Goal: Transaction & Acquisition: Purchase product/service

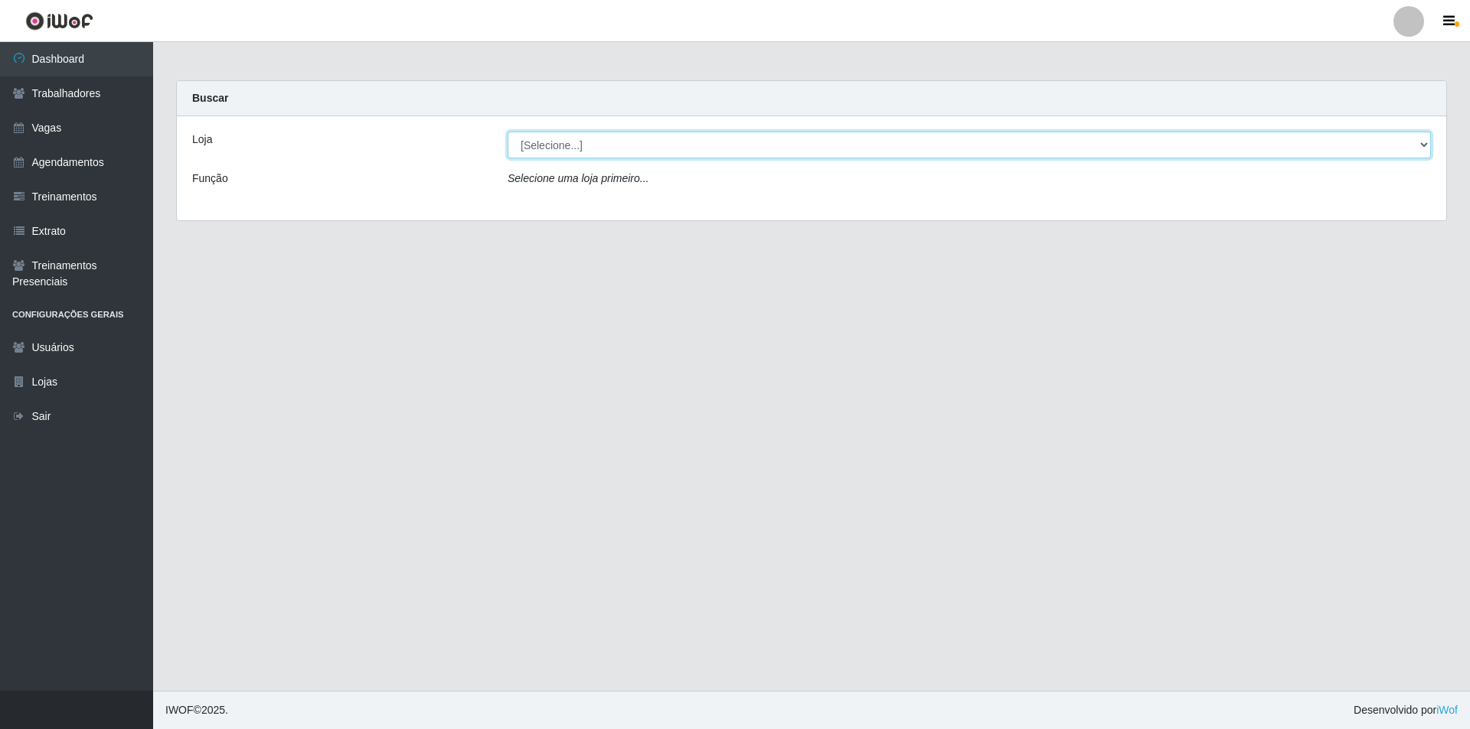
click at [536, 143] on select "[Selecione...] Pizza Nostra" at bounding box center [968, 145] width 923 height 27
select select "337"
click at [507, 132] on select "[Selecione...] Pizza Nostra" at bounding box center [968, 145] width 923 height 27
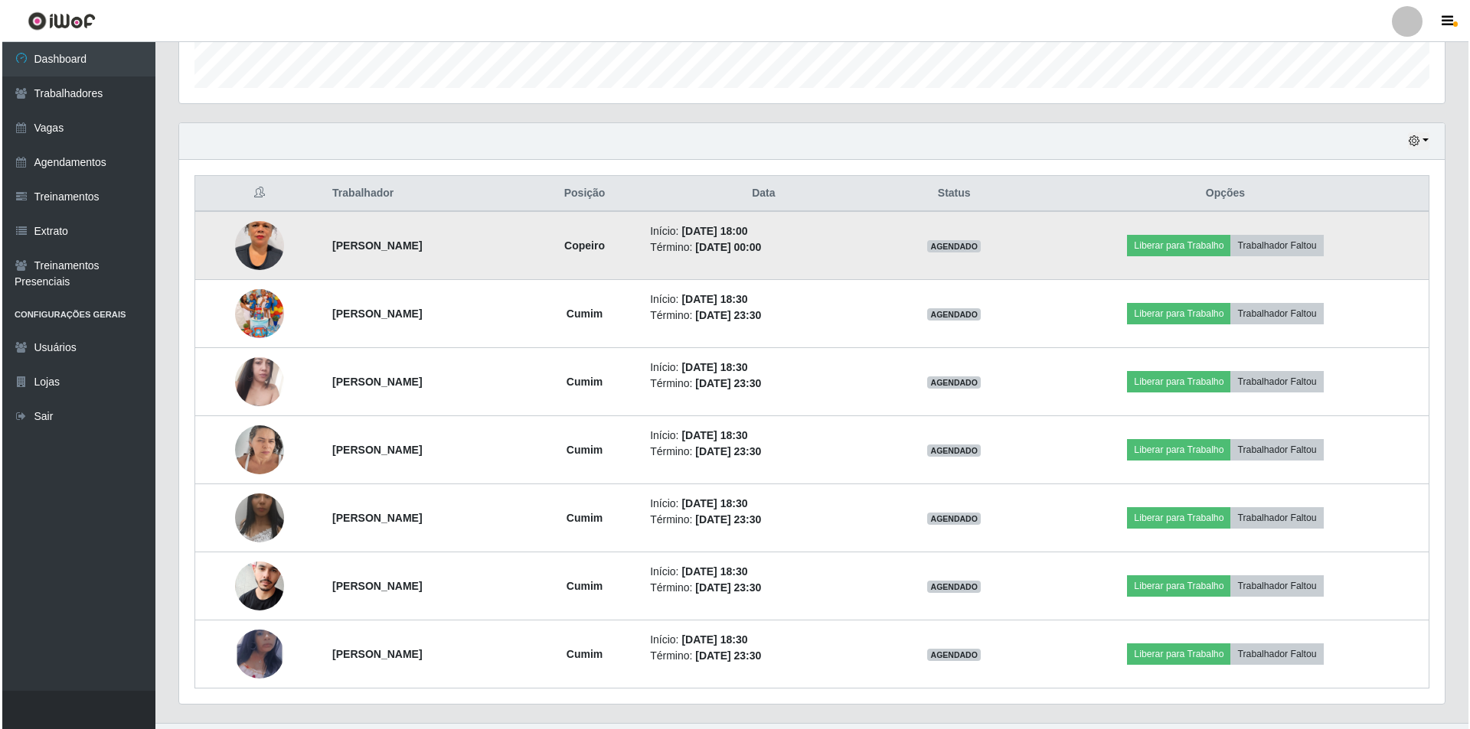
scroll to position [491, 0]
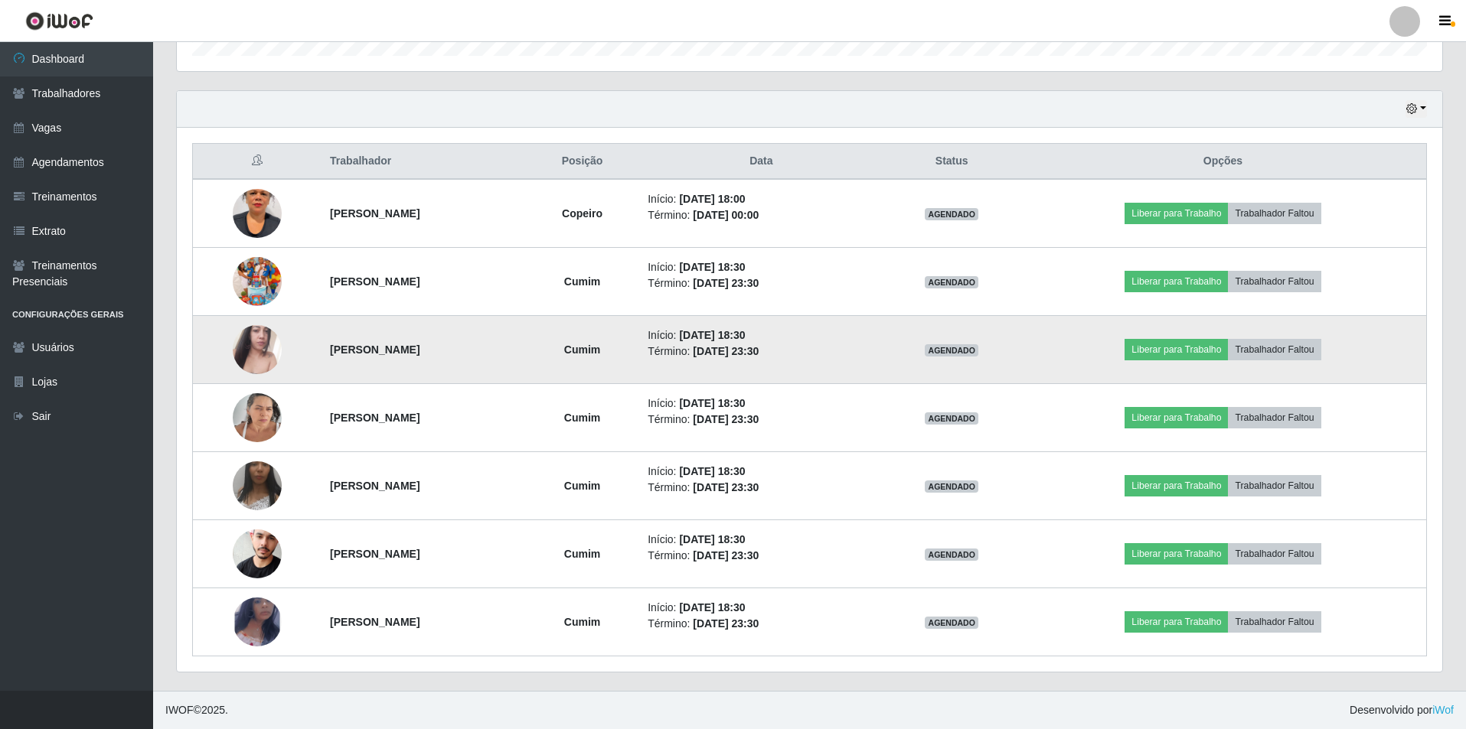
click at [263, 354] on img at bounding box center [257, 349] width 49 height 87
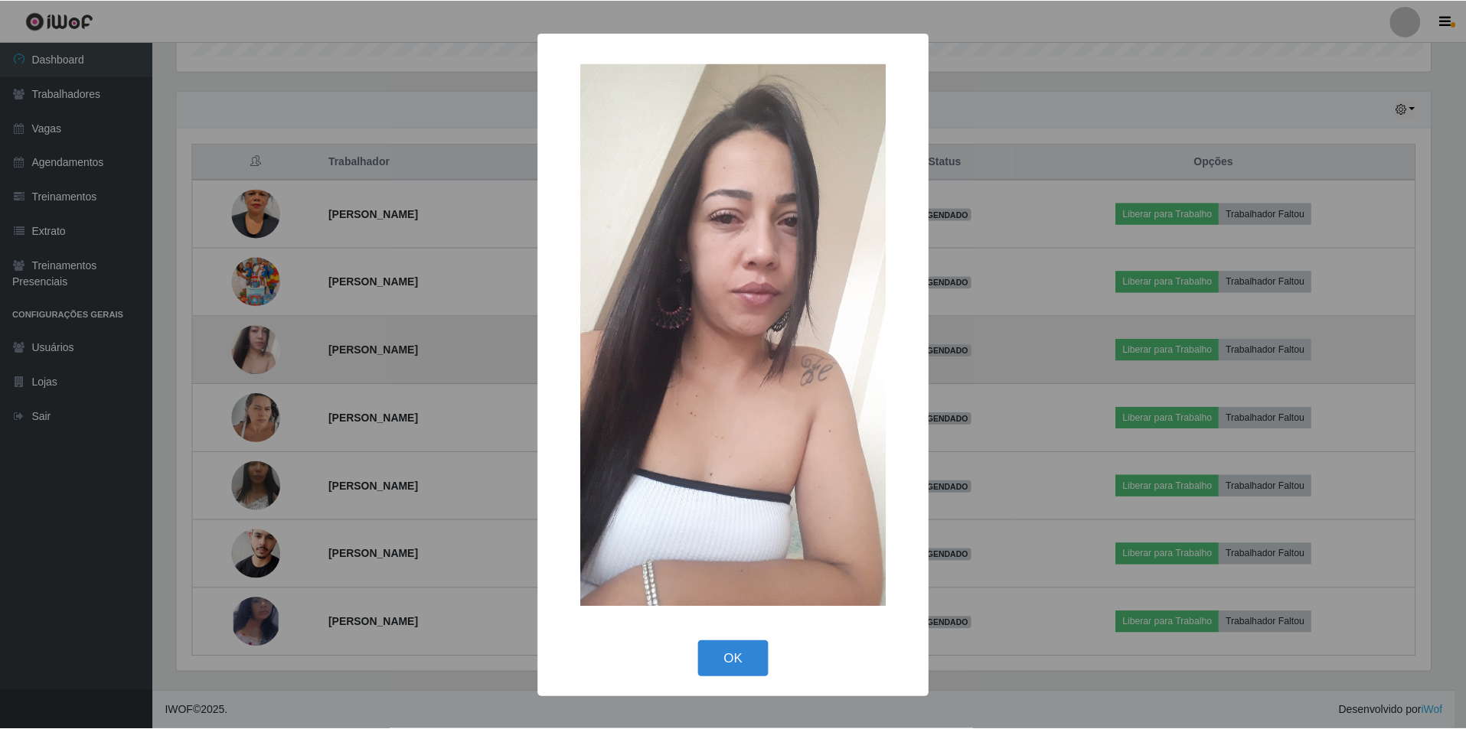
scroll to position [318, 1258]
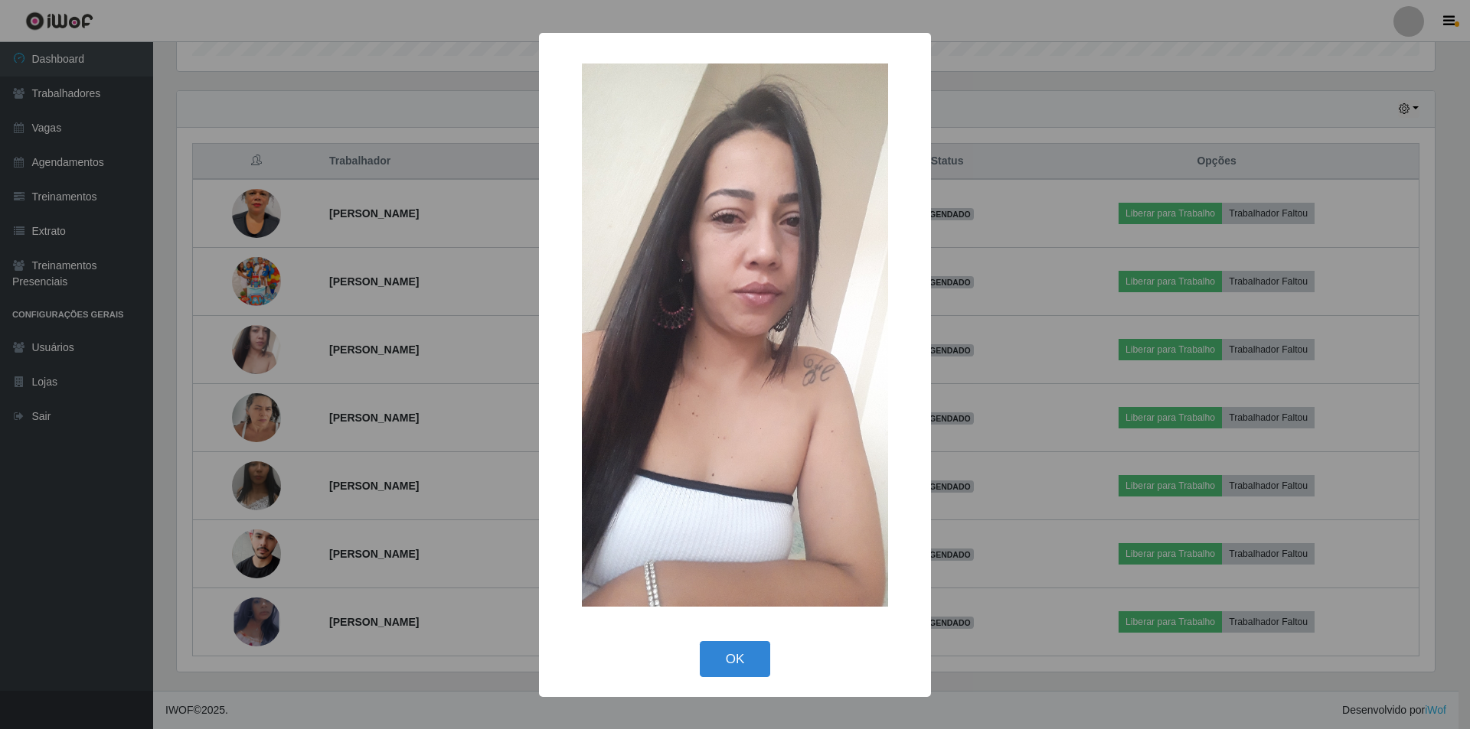
click at [210, 314] on div "× OK Cancel" at bounding box center [735, 364] width 1470 height 729
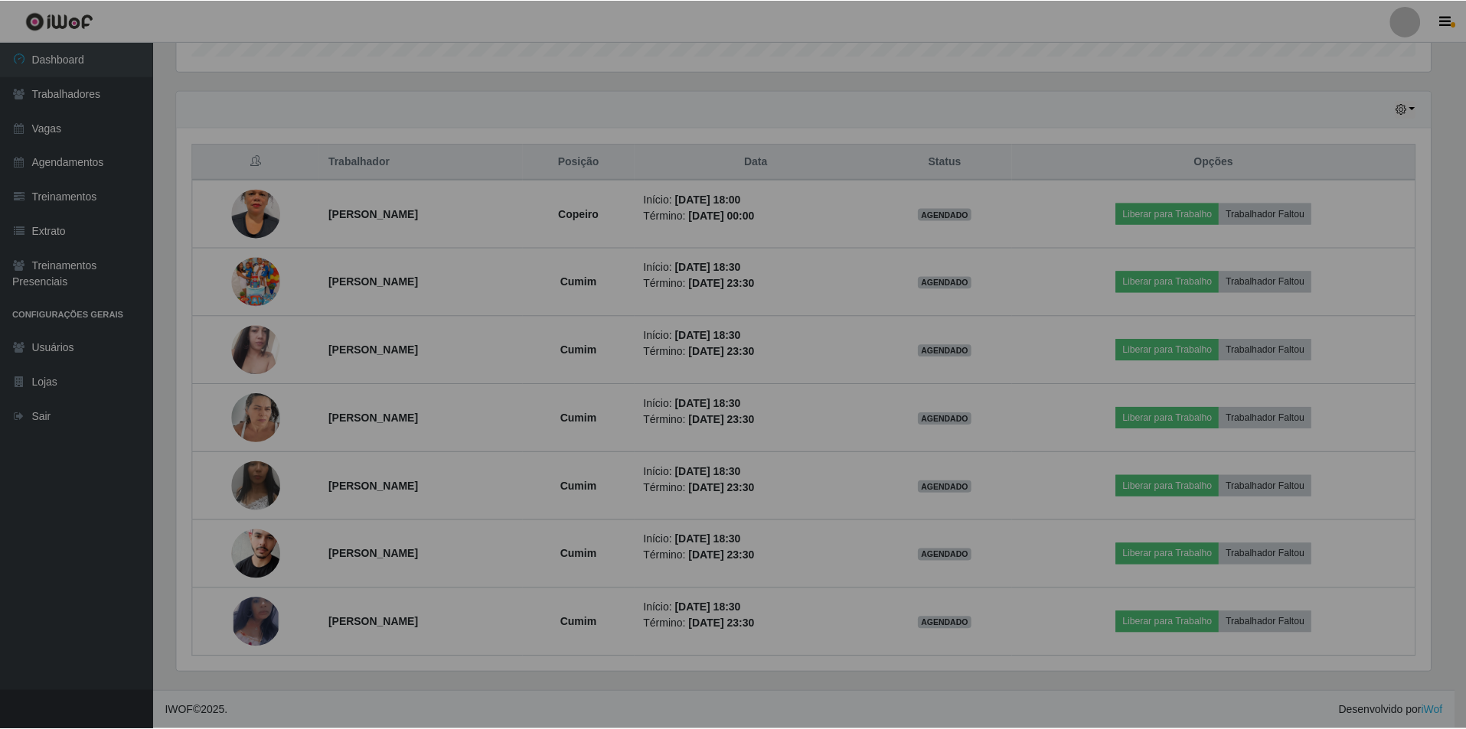
scroll to position [318, 1265]
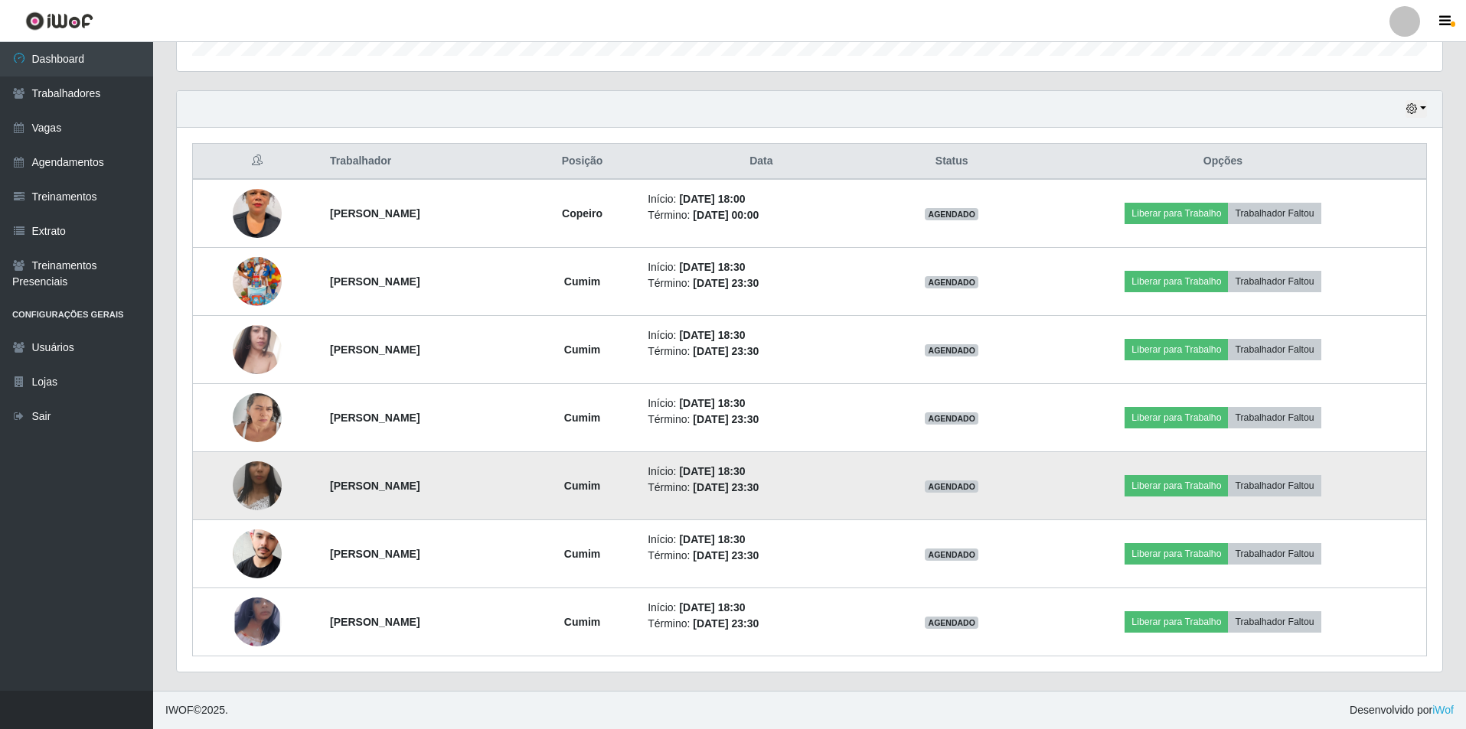
click at [244, 471] on img at bounding box center [257, 486] width 49 height 109
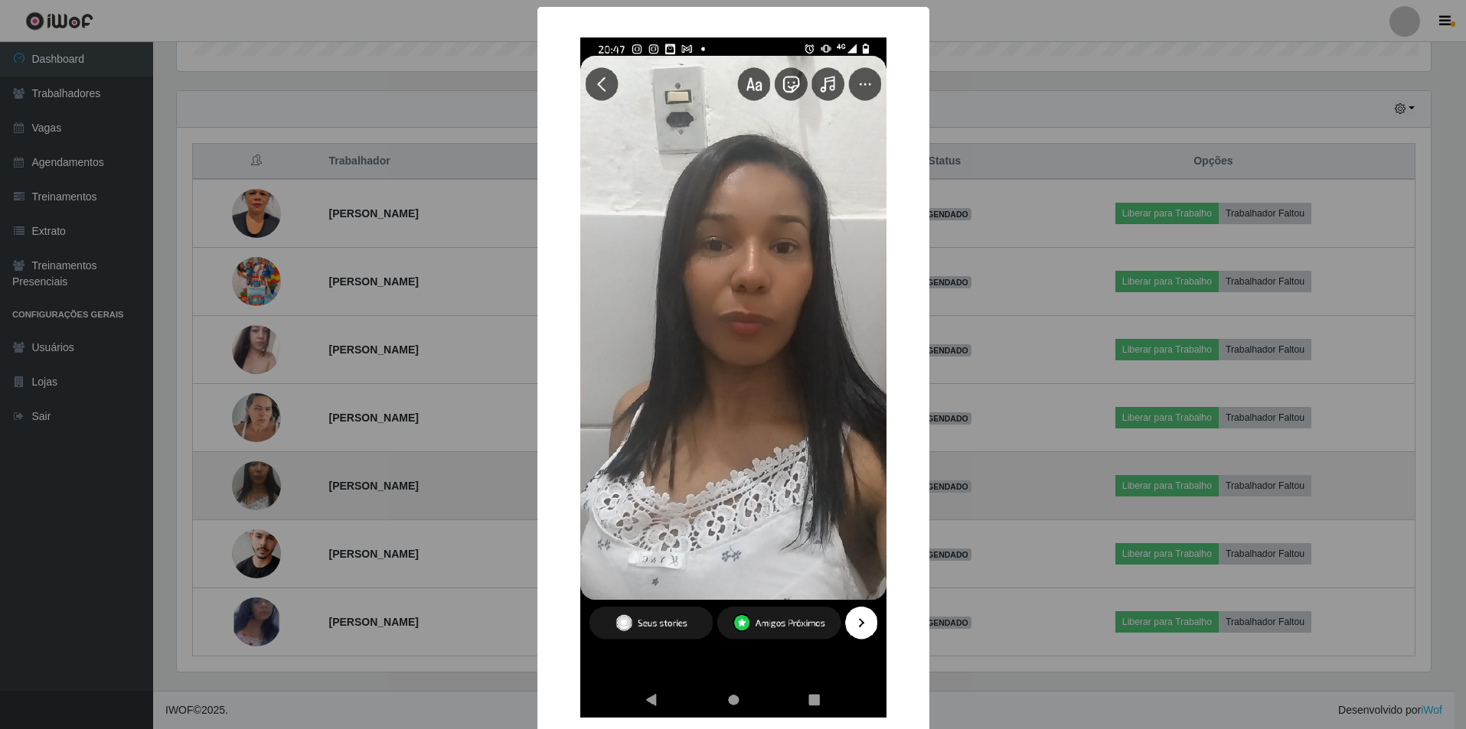
scroll to position [318, 1258]
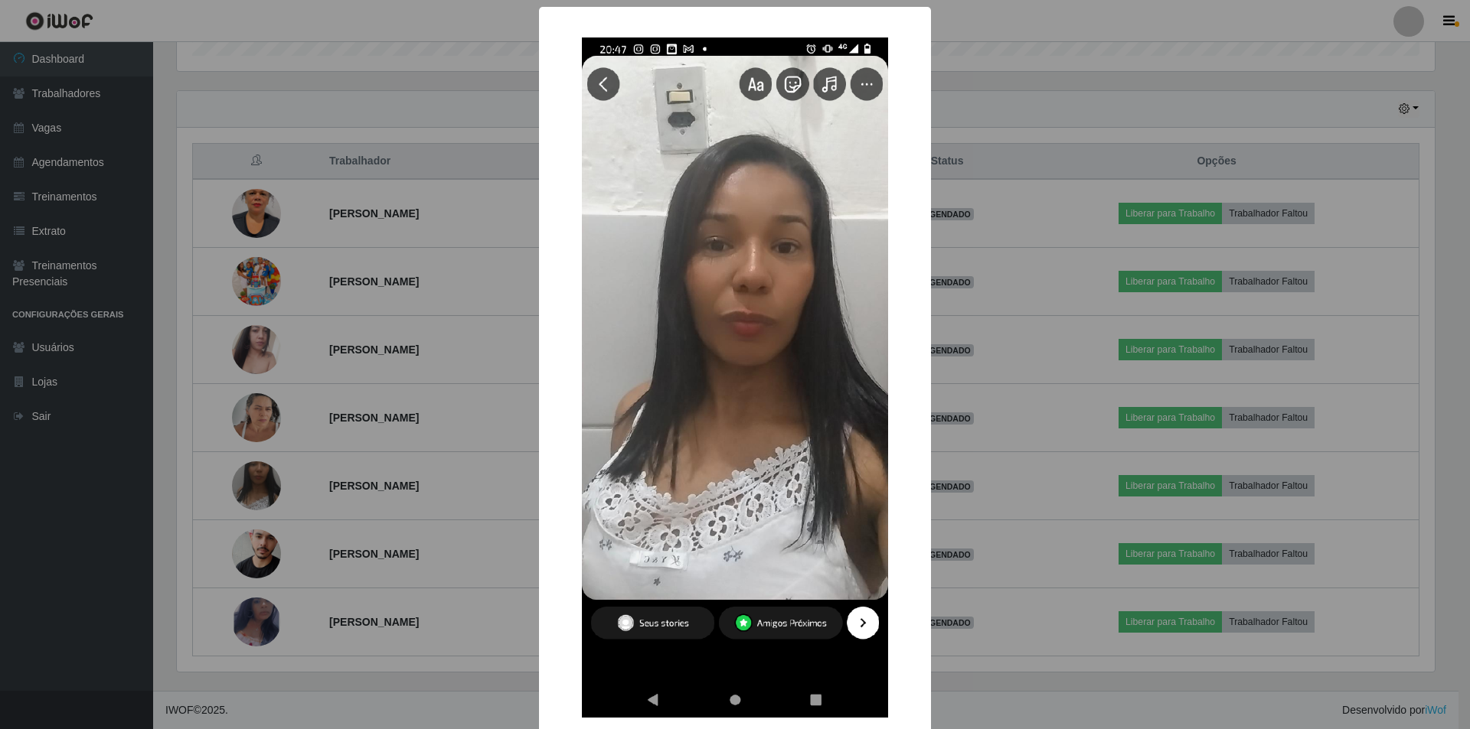
click at [202, 422] on div "× OK Cancel" at bounding box center [735, 364] width 1470 height 729
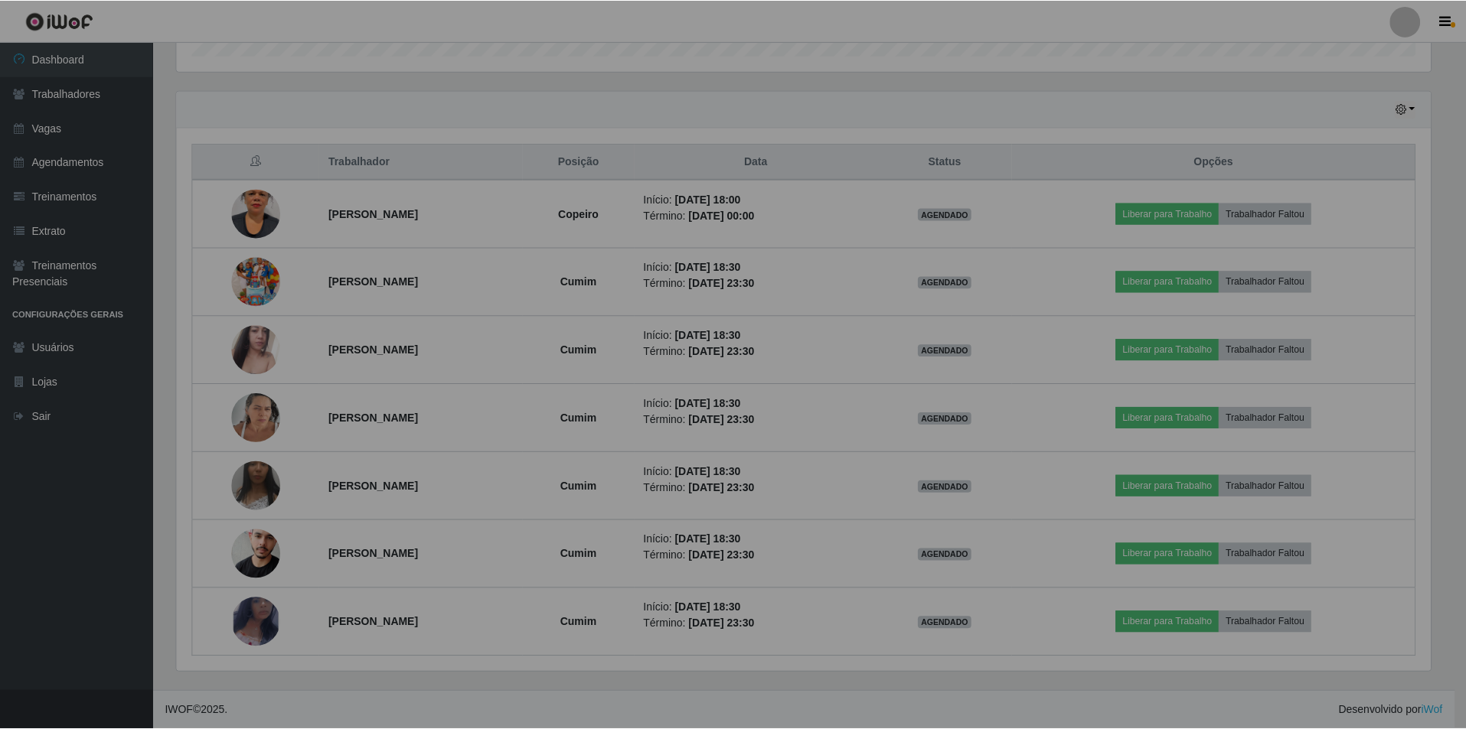
scroll to position [318, 1265]
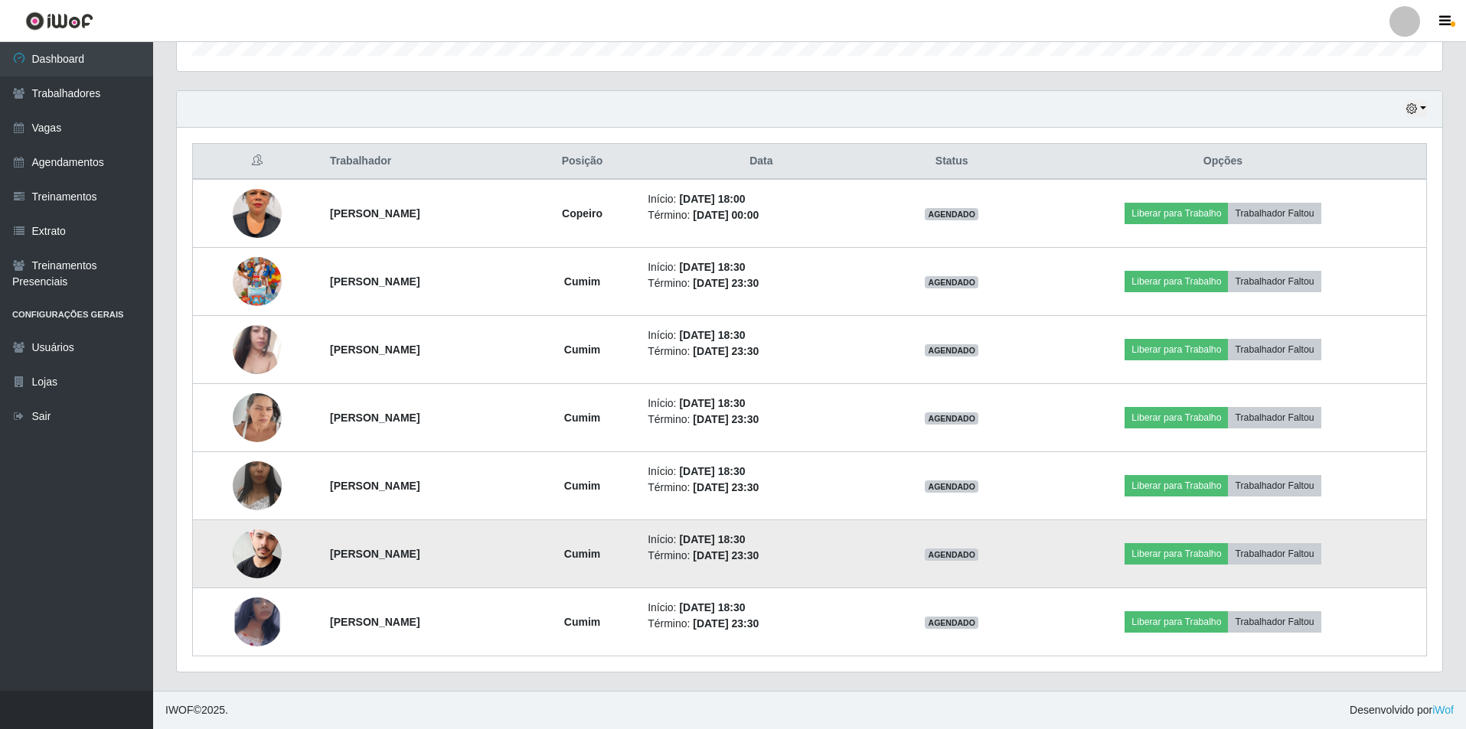
click at [252, 556] on img at bounding box center [257, 554] width 49 height 74
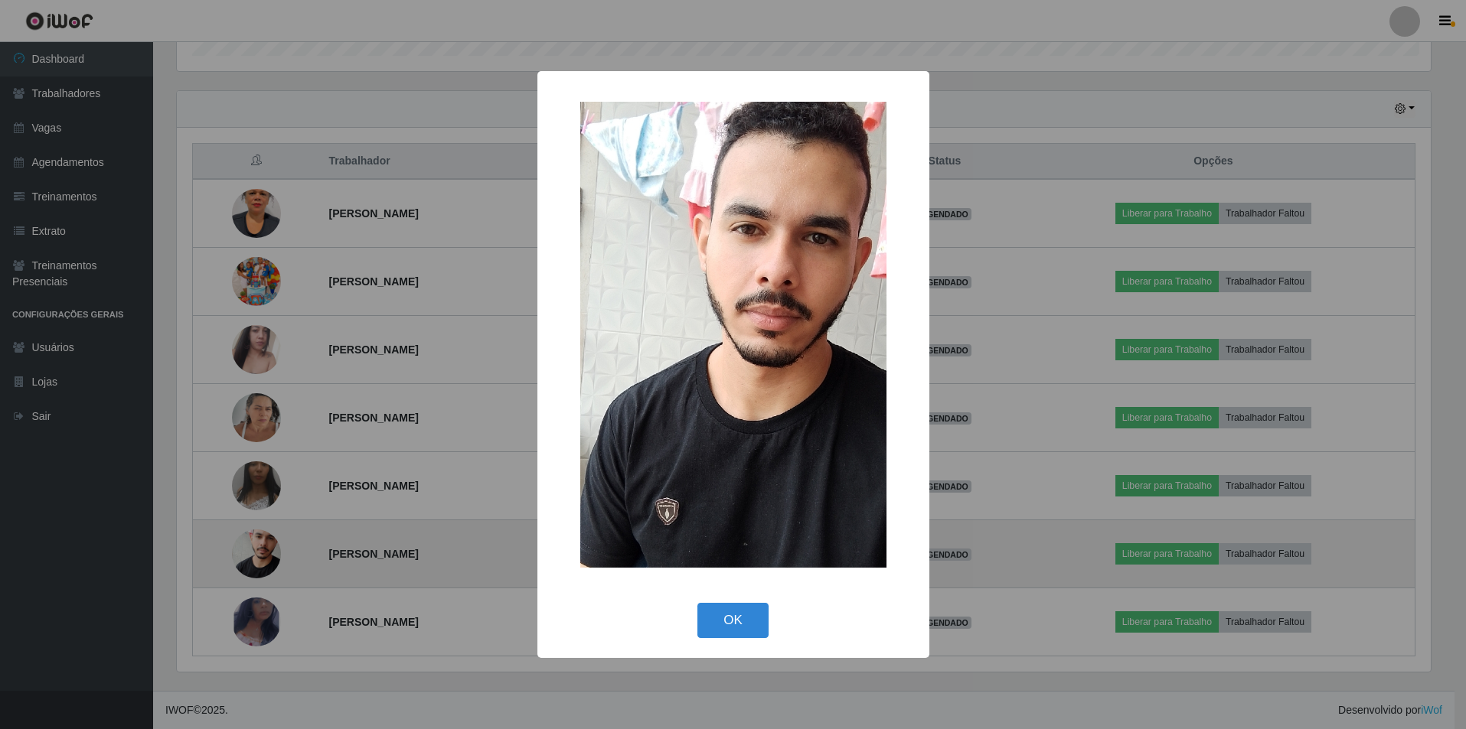
scroll to position [318, 1258]
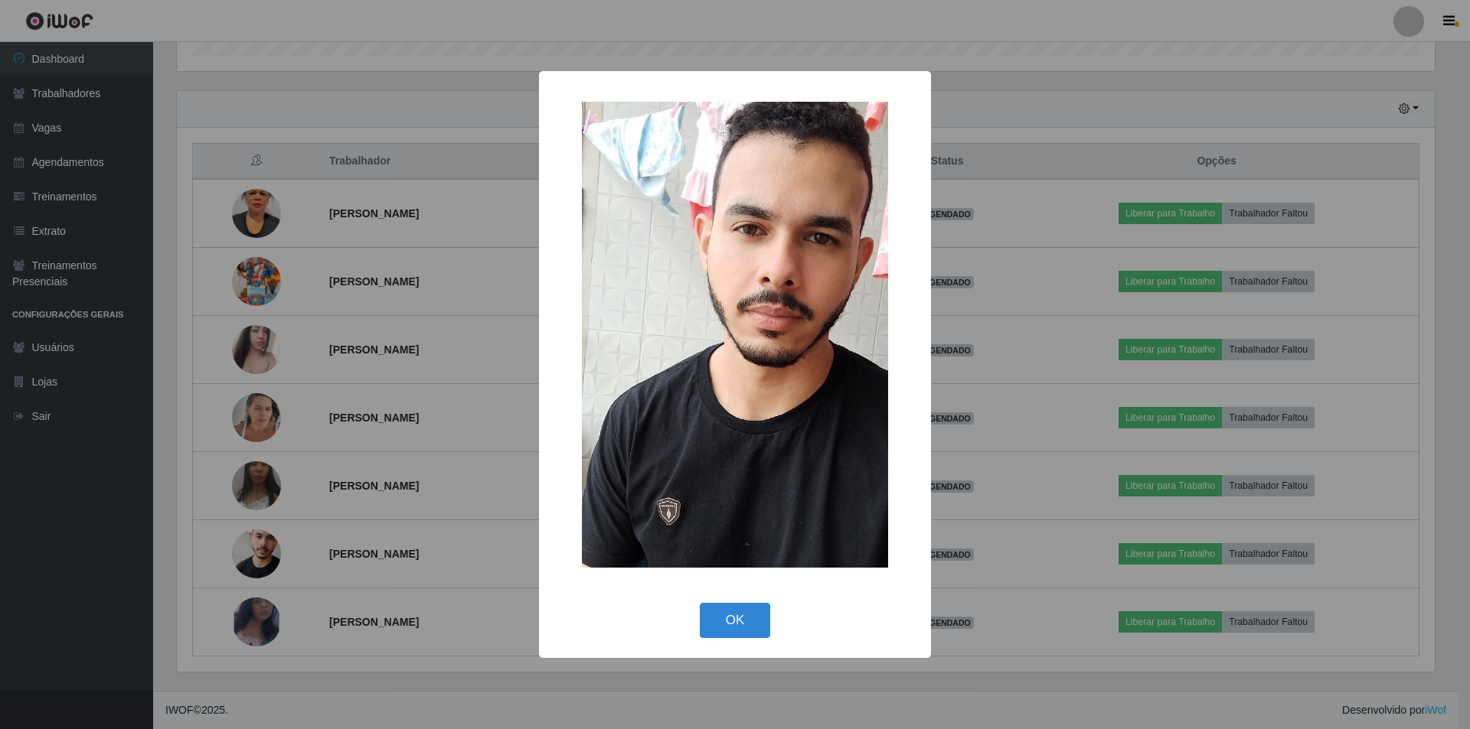
click at [128, 466] on div "× OK Cancel" at bounding box center [735, 364] width 1470 height 729
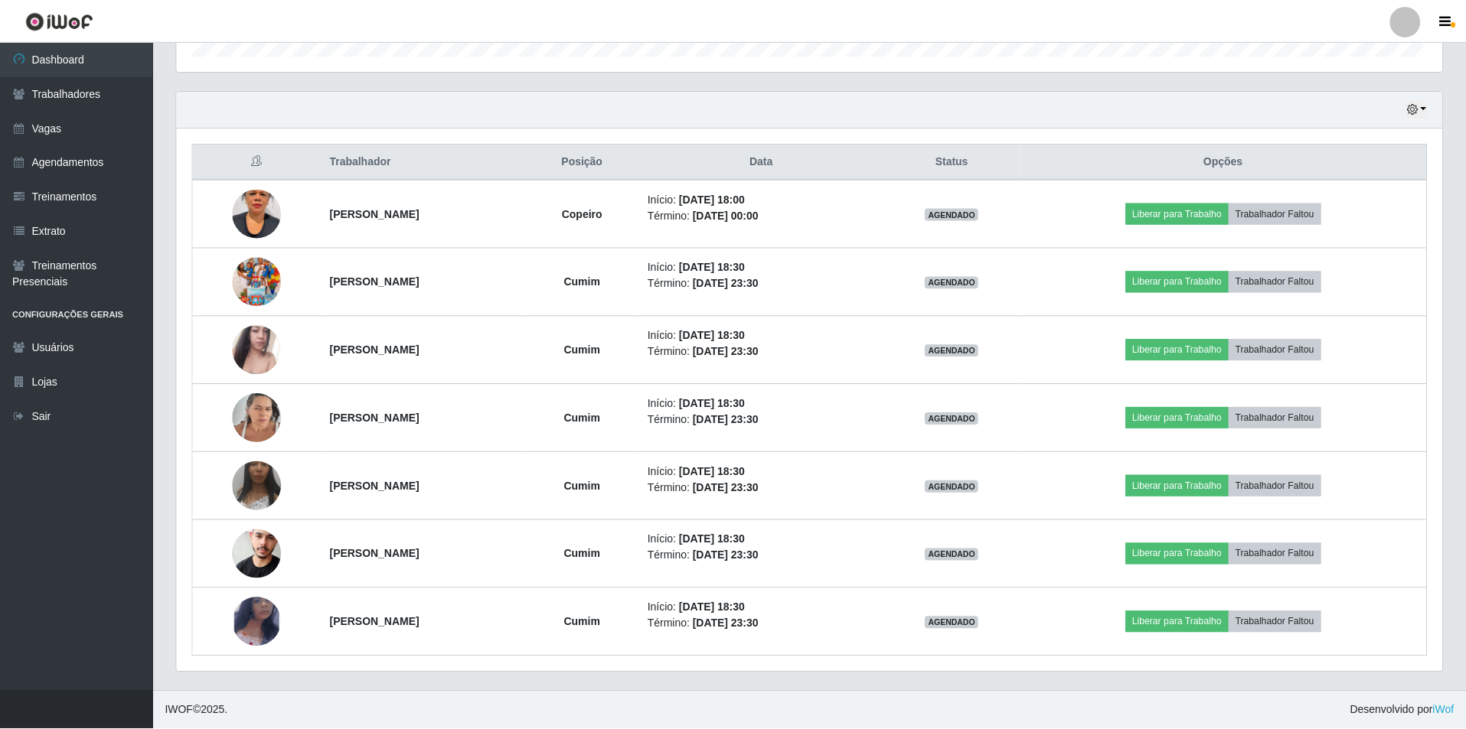
scroll to position [318, 1265]
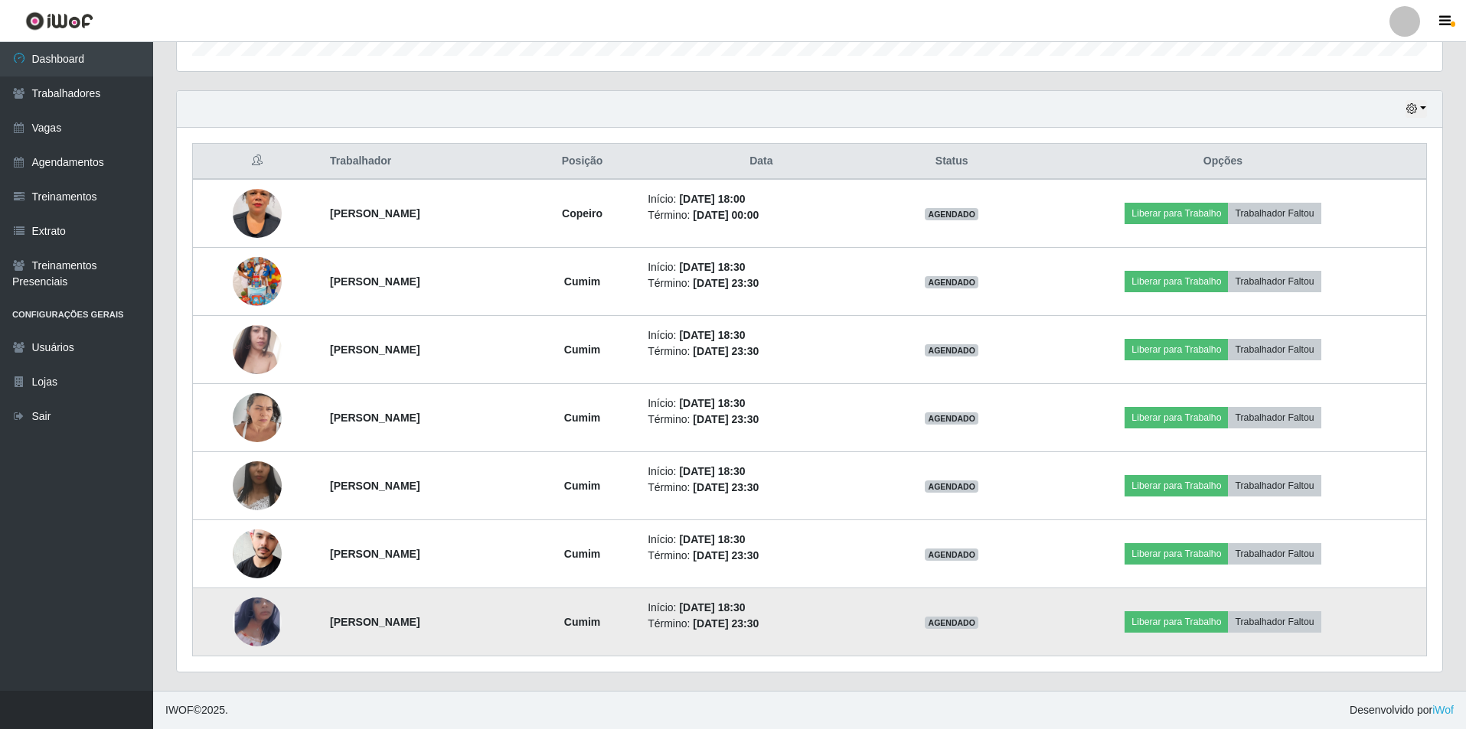
click at [246, 616] on img at bounding box center [257, 622] width 49 height 80
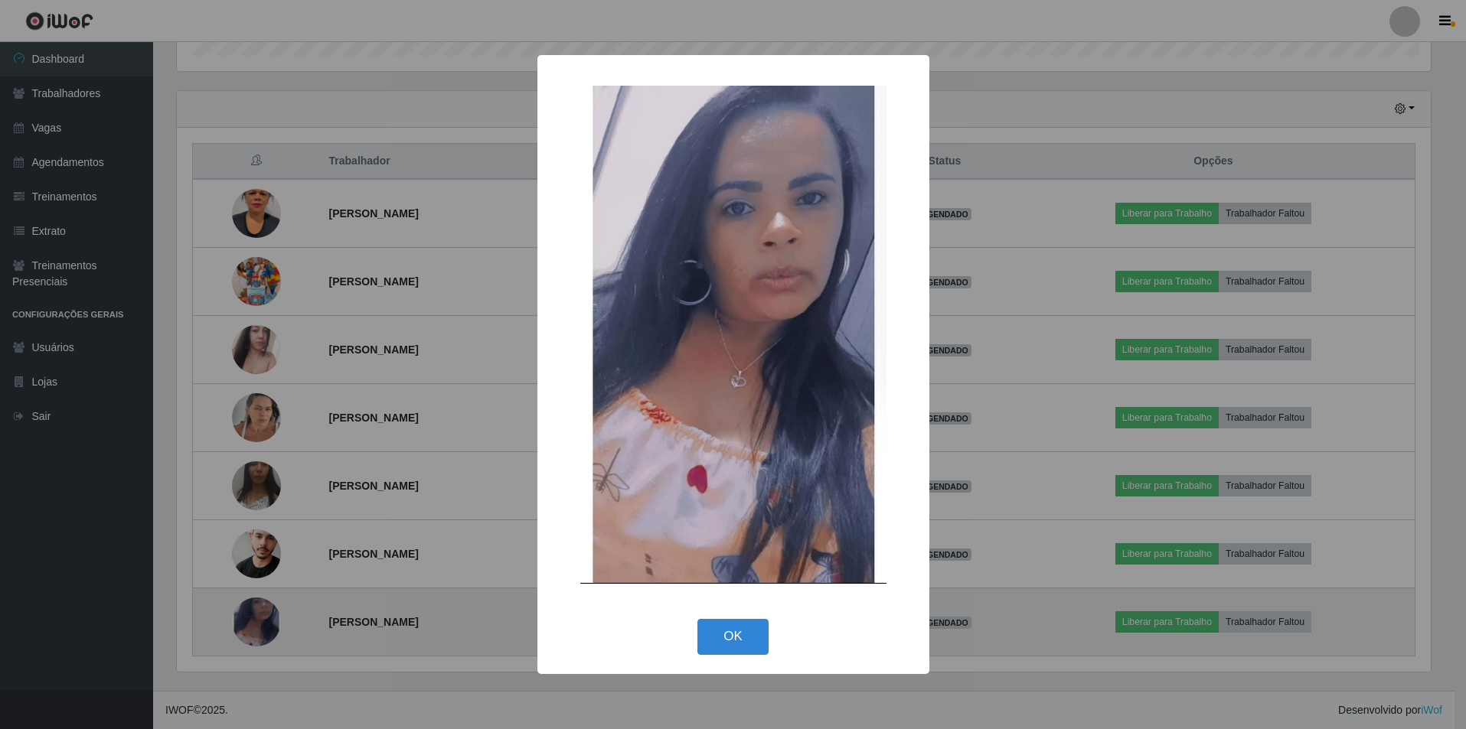
scroll to position [318, 1258]
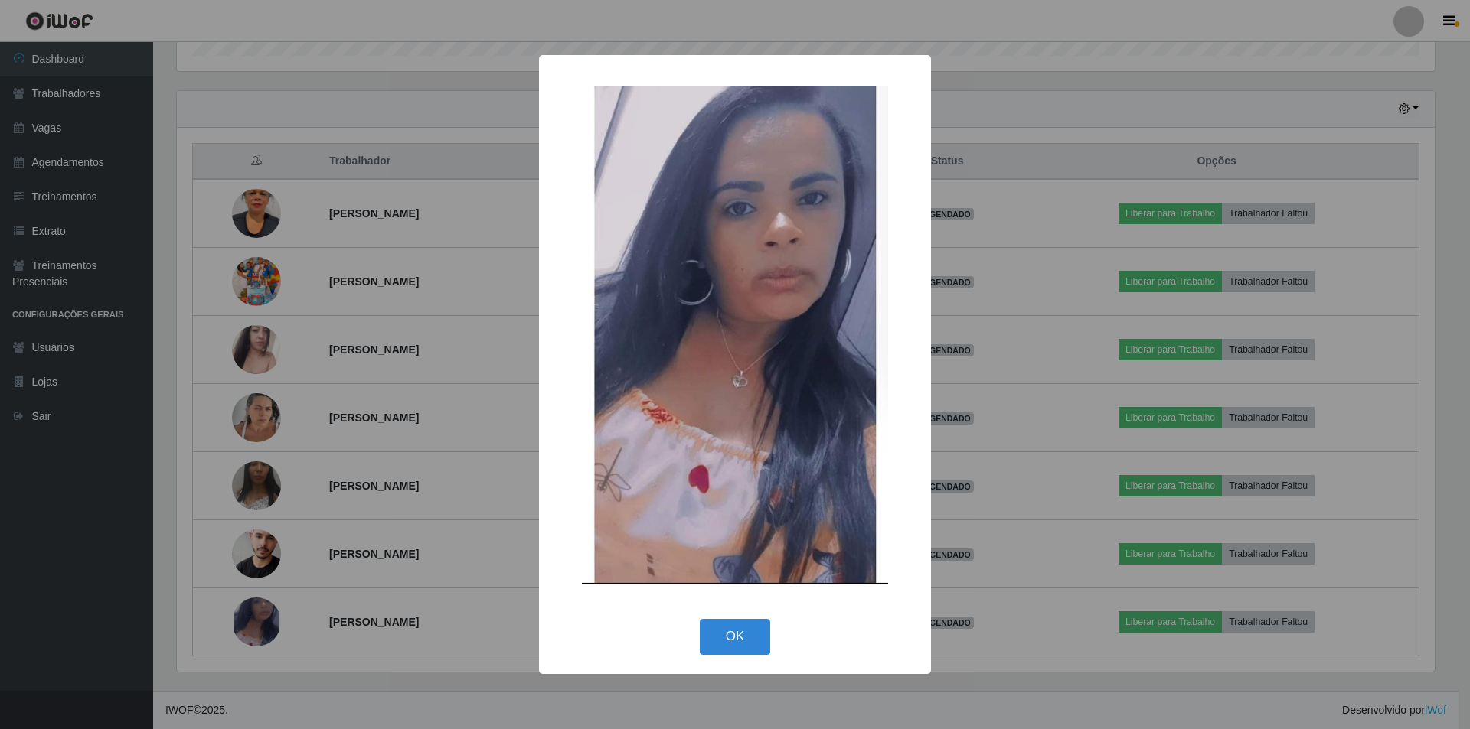
click at [128, 498] on div "× OK Cancel" at bounding box center [735, 364] width 1470 height 729
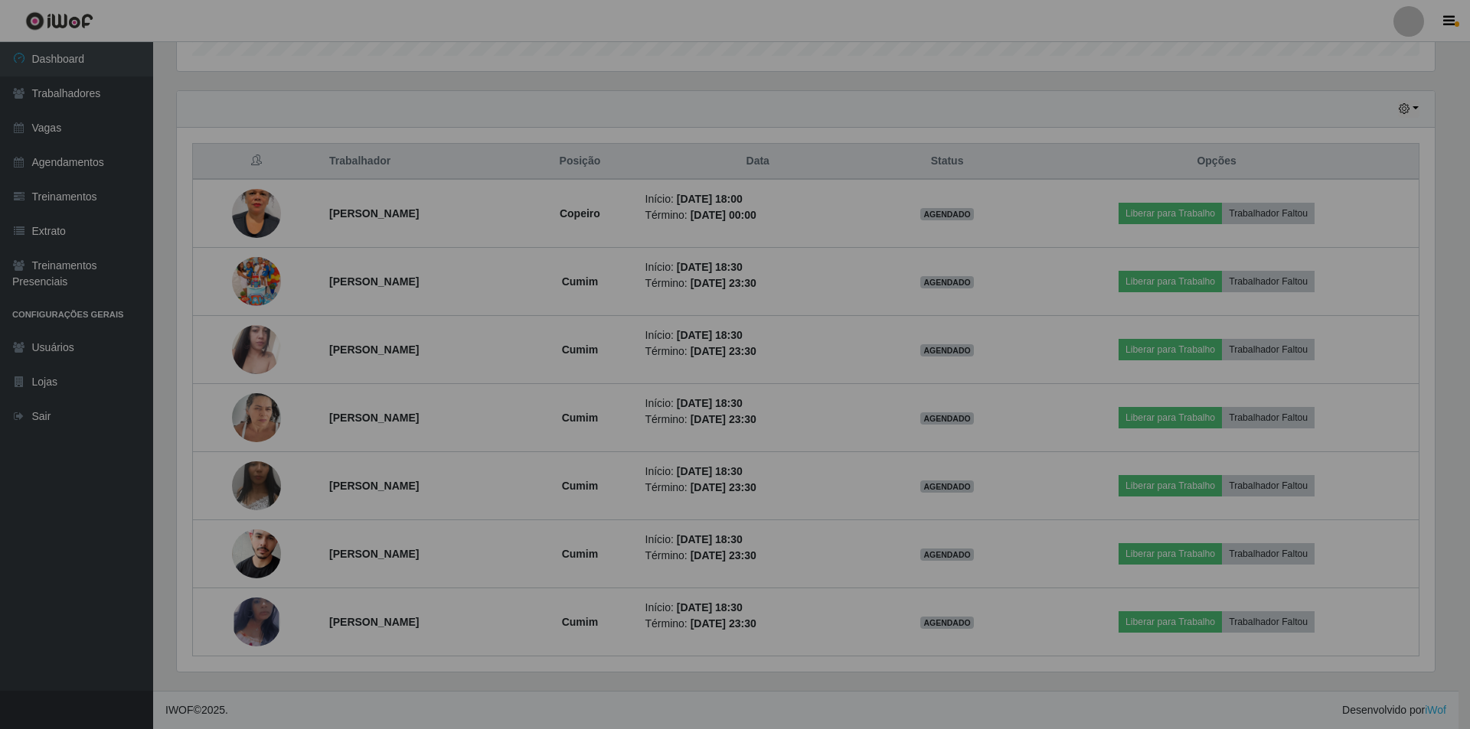
scroll to position [318, 1265]
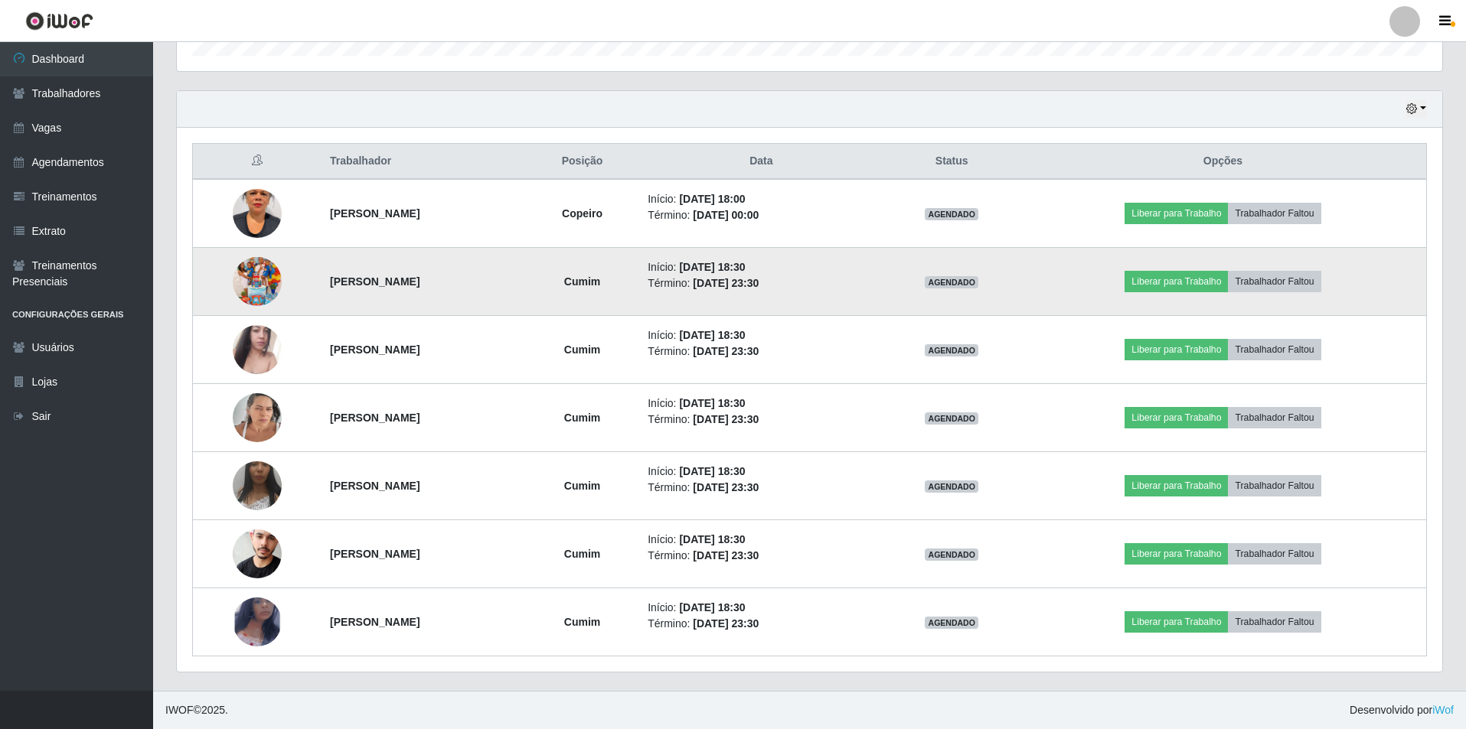
click at [248, 286] on img at bounding box center [257, 281] width 49 height 87
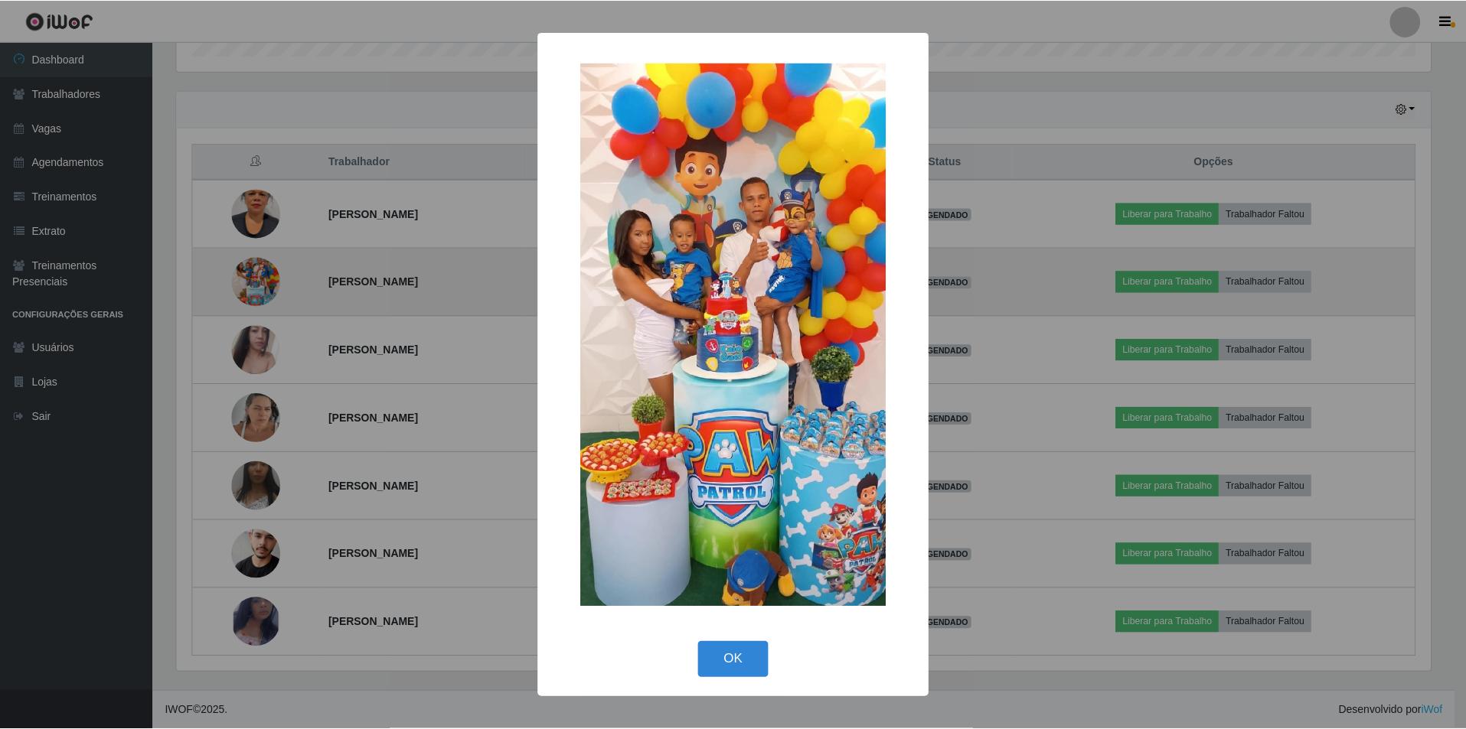
scroll to position [318, 1258]
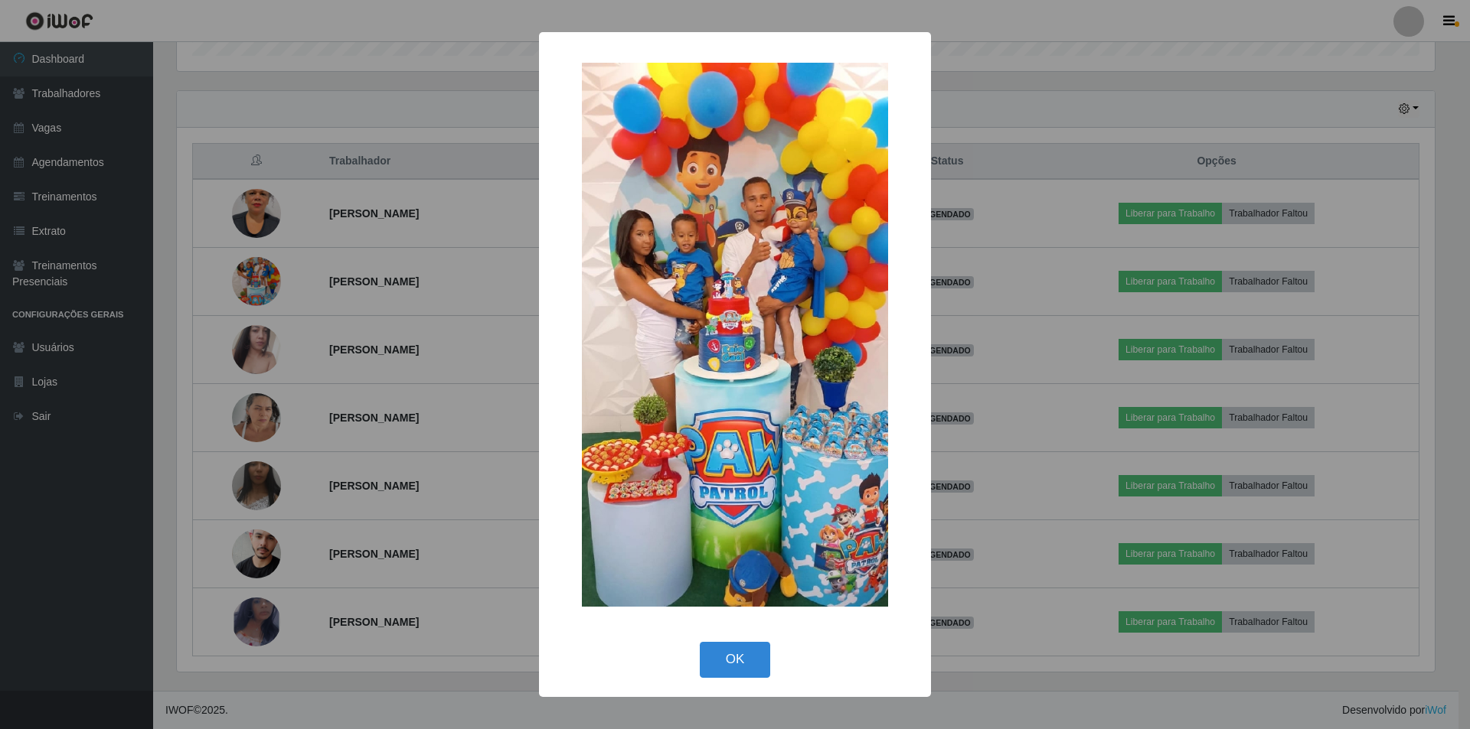
click at [147, 411] on div "× OK Cancel" at bounding box center [735, 364] width 1470 height 729
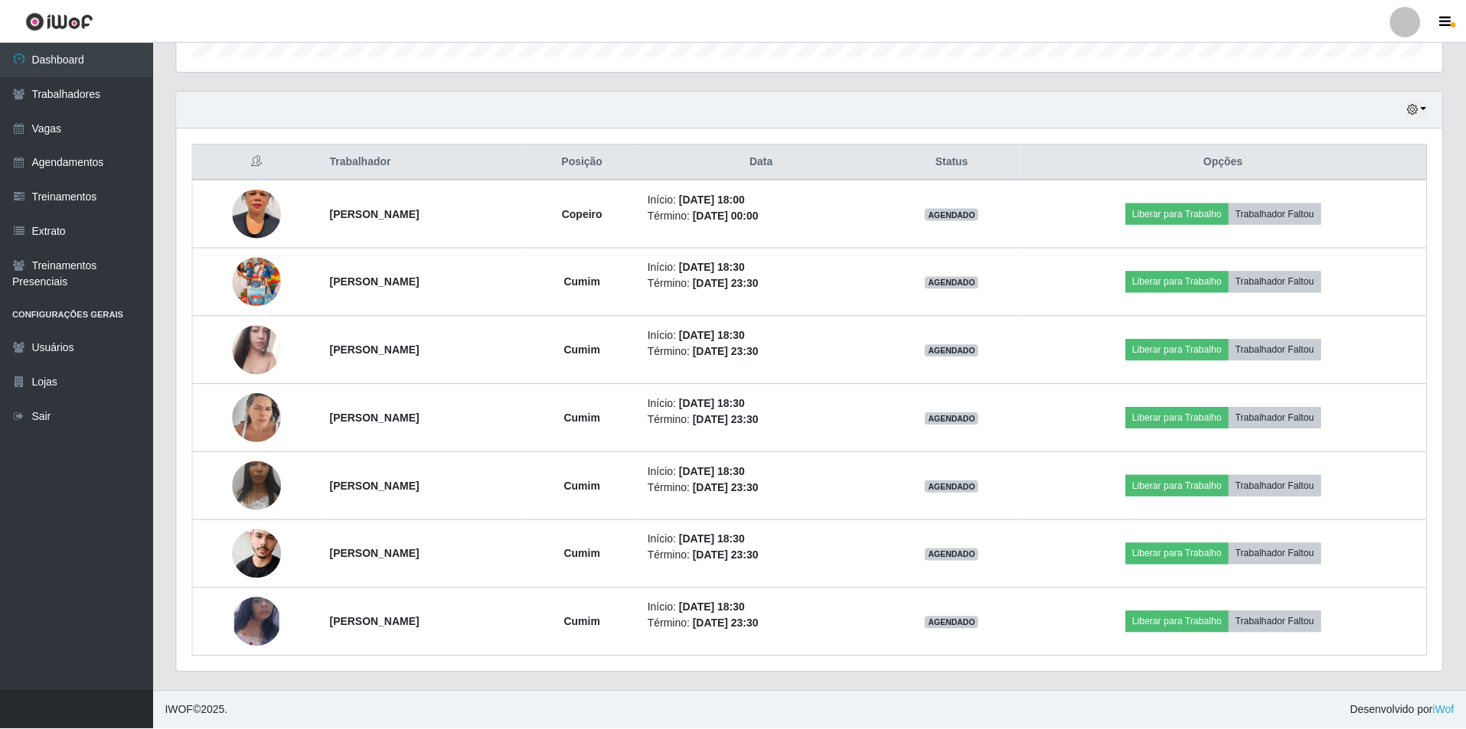
scroll to position [318, 1265]
